Goal: Find specific page/section: Find specific page/section

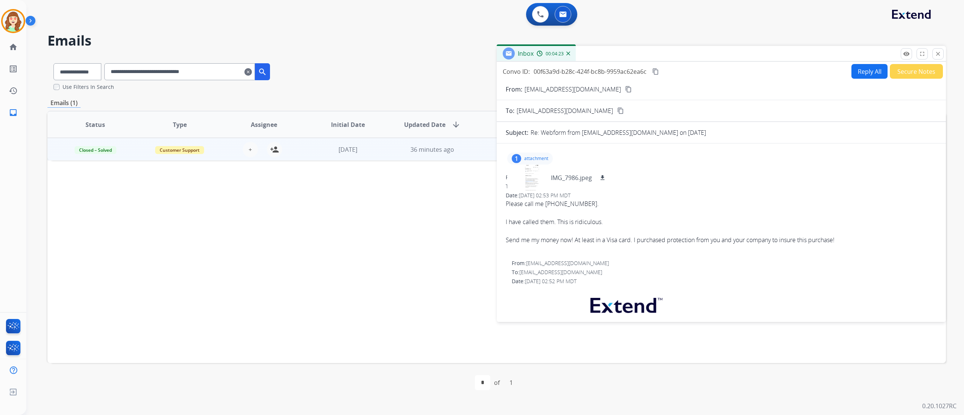
select select "**********"
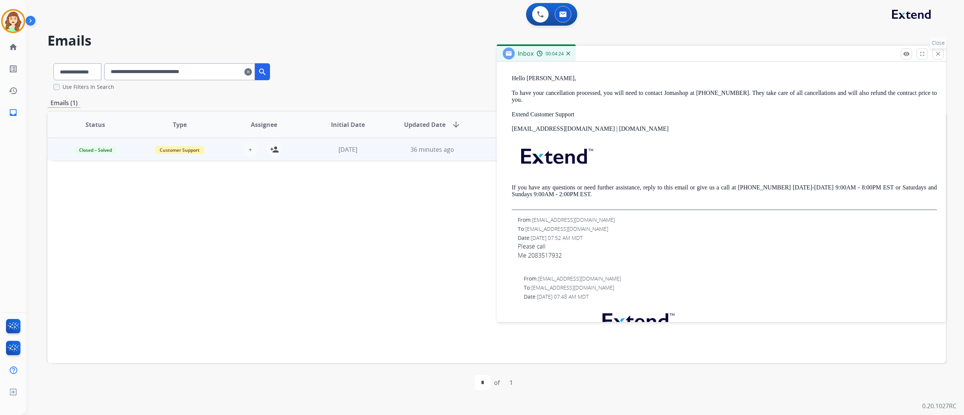
click at [935, 52] on mat-icon "close" at bounding box center [937, 53] width 7 height 7
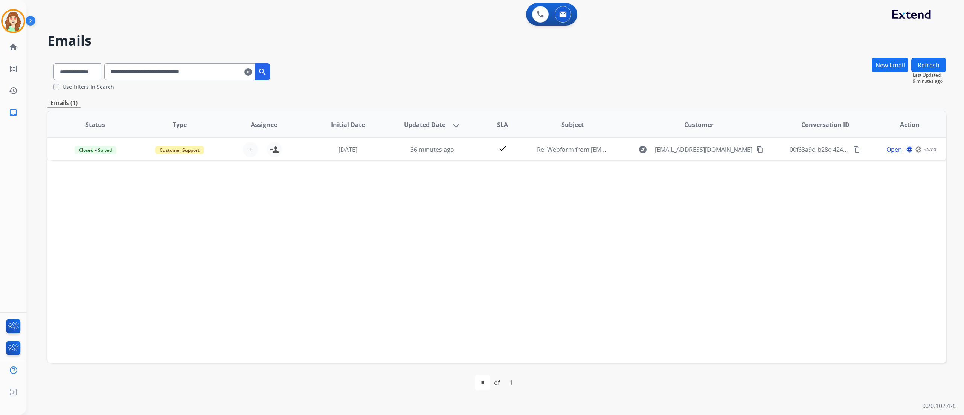
click at [252, 70] on mat-icon "clear" at bounding box center [248, 71] width 8 height 9
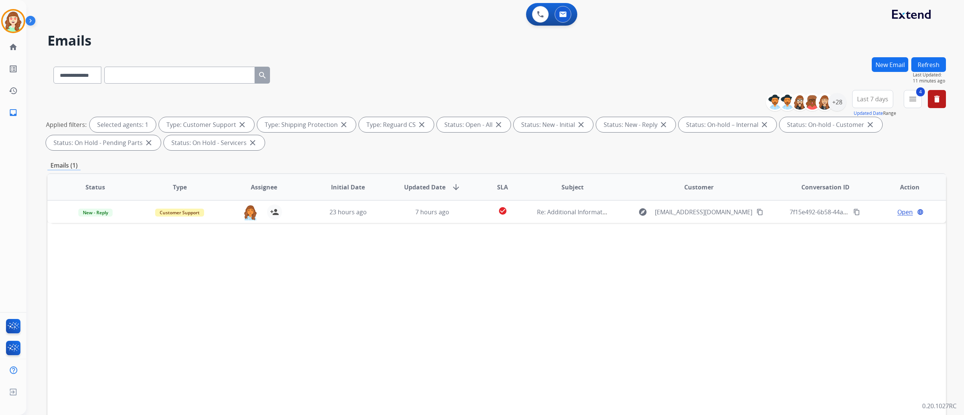
click at [917, 62] on button "Refresh" at bounding box center [928, 64] width 35 height 15
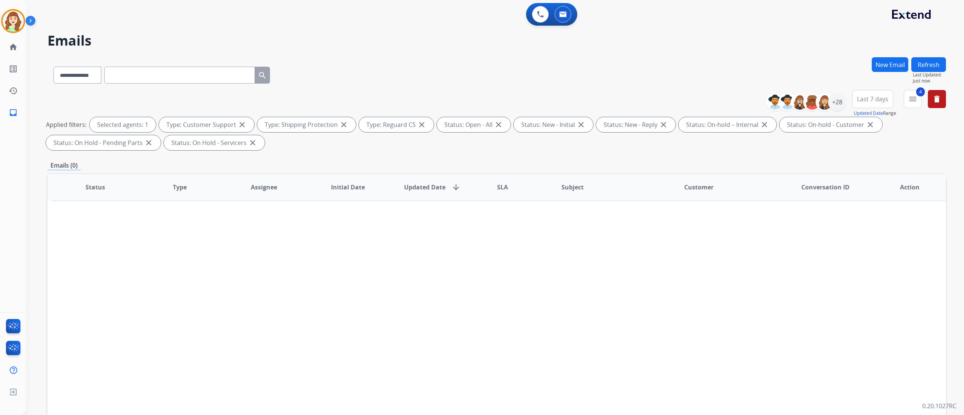
click at [424, 75] on div "**********" at bounding box center [496, 73] width 898 height 33
click at [425, 72] on div "**********" at bounding box center [496, 73] width 898 height 33
click at [825, 98] on img at bounding box center [824, 102] width 15 height 15
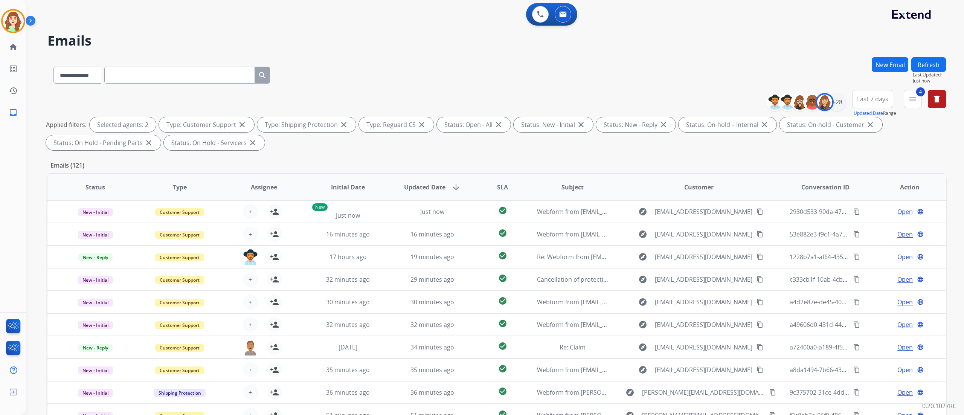
click at [845, 104] on div "+28" at bounding box center [808, 102] width 75 height 18
click at [835, 100] on div "+28" at bounding box center [837, 102] width 18 height 18
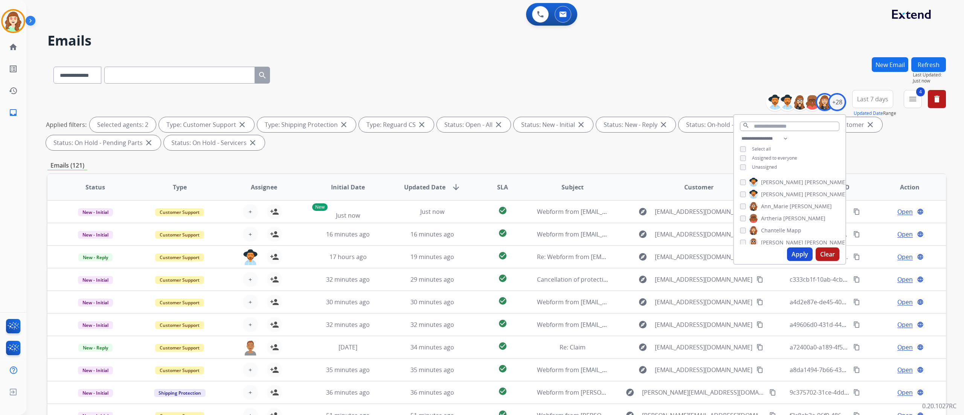
click at [832, 254] on button "Clear" at bounding box center [828, 254] width 24 height 14
click at [911, 102] on mat-icon "menu" at bounding box center [912, 99] width 9 height 9
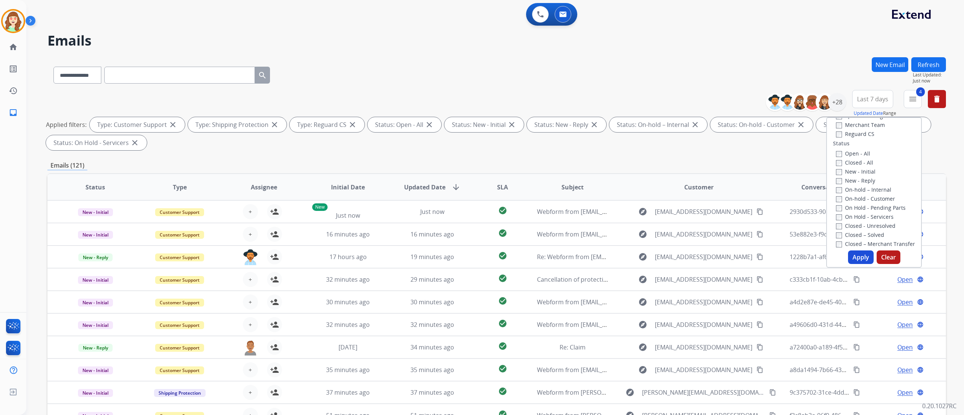
scroll to position [80, 0]
click at [835, 149] on label "Status" at bounding box center [841, 147] width 17 height 8
click at [861, 250] on div "Apply Clear" at bounding box center [874, 257] width 94 height 14
click at [852, 256] on button "Apply" at bounding box center [861, 257] width 26 height 14
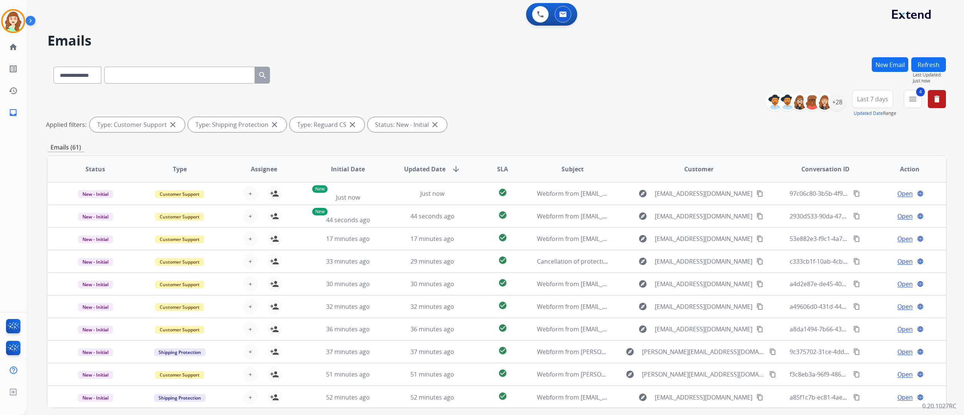
click at [864, 101] on span "Last 7 days" at bounding box center [872, 99] width 31 height 3
click at [867, 192] on div "Last 90 days" at bounding box center [869, 190] width 41 height 11
click at [833, 104] on div "+28" at bounding box center [837, 102] width 18 height 18
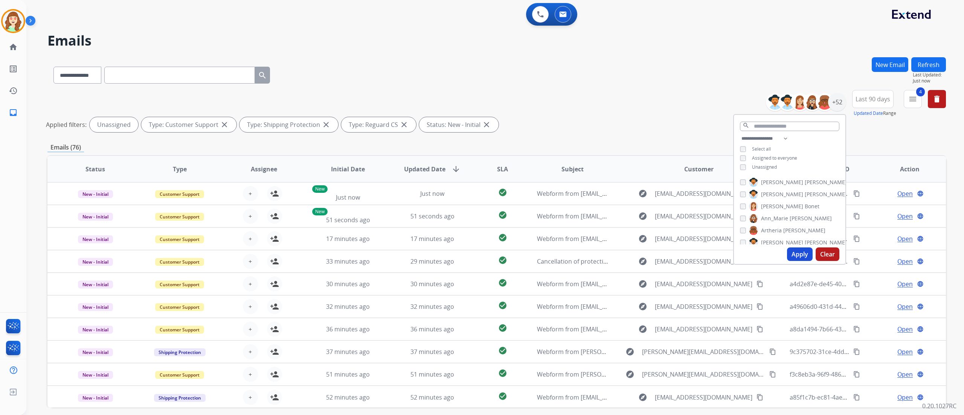
click at [797, 249] on button "Apply" at bounding box center [800, 254] width 26 height 14
click at [168, 17] on div "0 Voice Interactions 0 Email Interactions" at bounding box center [490, 15] width 910 height 24
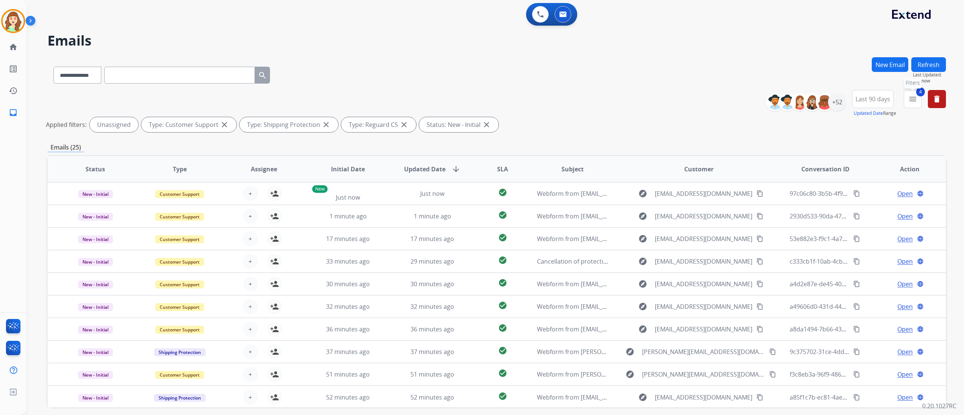
click at [916, 95] on mat-icon "menu" at bounding box center [912, 99] width 9 height 9
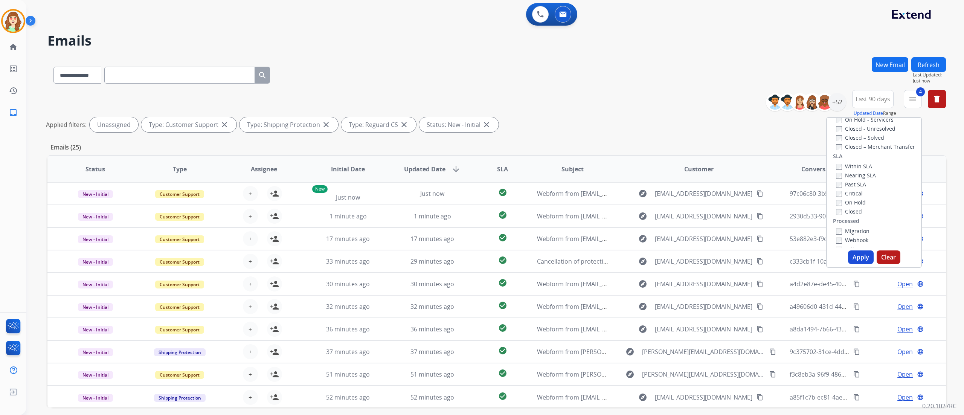
scroll to position [190, 0]
click at [836, 171] on div "Past SLA" at bounding box center [856, 175] width 40 height 9
click at [836, 190] on label "On Hold" at bounding box center [851, 193] width 30 height 7
click at [859, 260] on button "Apply" at bounding box center [861, 257] width 26 height 14
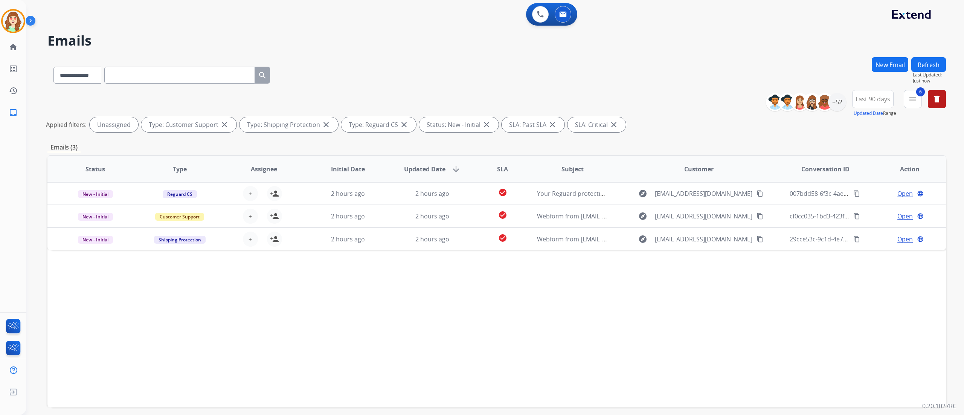
drag, startPoint x: 866, startPoint y: 11, endPoint x: 861, endPoint y: 24, distance: 14.1
click at [866, 11] on div "0 Voice Interactions 0 Email Interactions" at bounding box center [490, 15] width 910 height 24
click at [831, 95] on div "+52" at bounding box center [837, 102] width 18 height 18
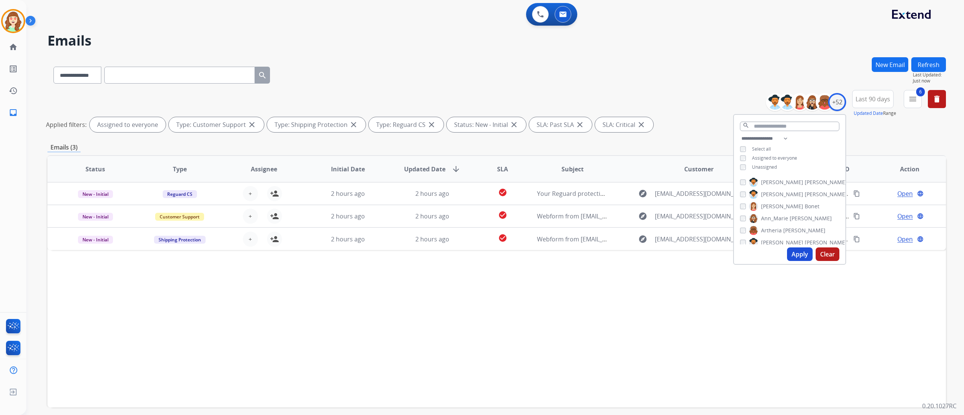
click at [791, 253] on button "Apply" at bounding box center [800, 254] width 26 height 14
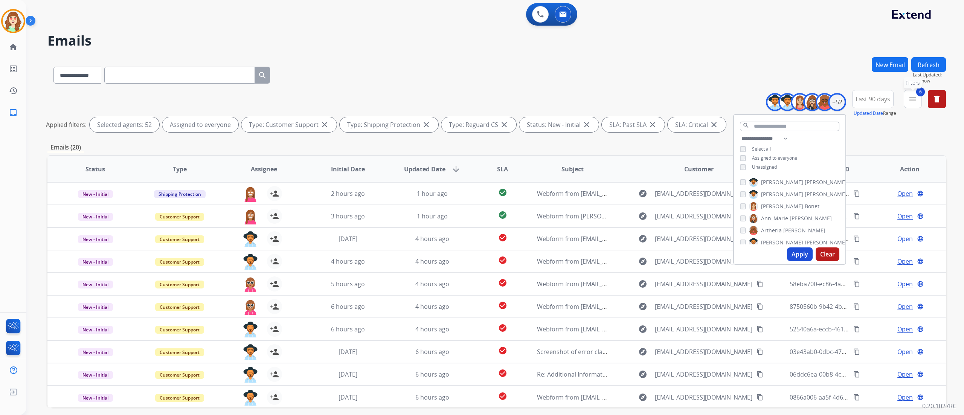
click at [916, 95] on mat-icon "menu" at bounding box center [912, 99] width 9 height 9
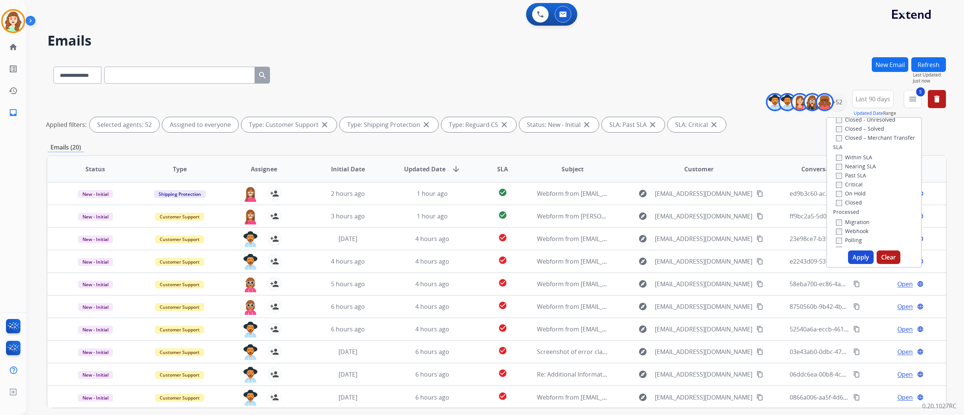
click at [836, 187] on div "Critical" at bounding box center [856, 184] width 40 height 9
click at [836, 190] on label "On Hold" at bounding box center [851, 193] width 30 height 7
click at [836, 187] on div "Critical" at bounding box center [856, 184] width 40 height 9
click at [858, 259] on button "Apply" at bounding box center [861, 257] width 26 height 14
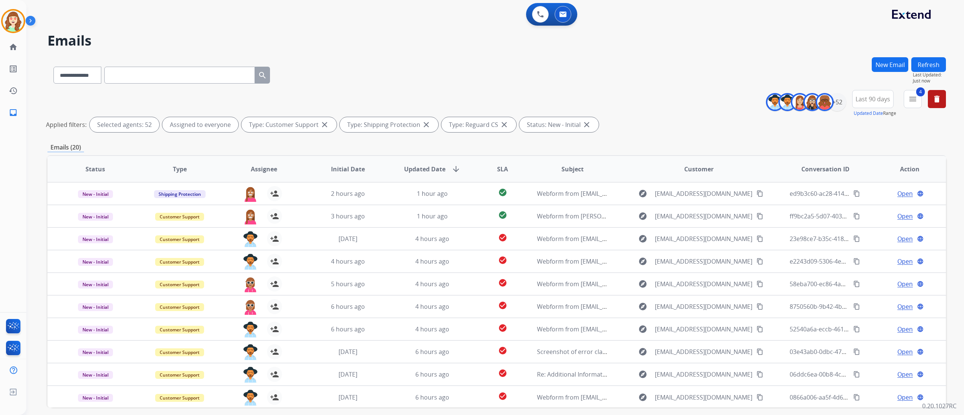
click at [175, 28] on div "**********" at bounding box center [485, 234] width 919 height 415
